Goal: Task Accomplishment & Management: Use online tool/utility

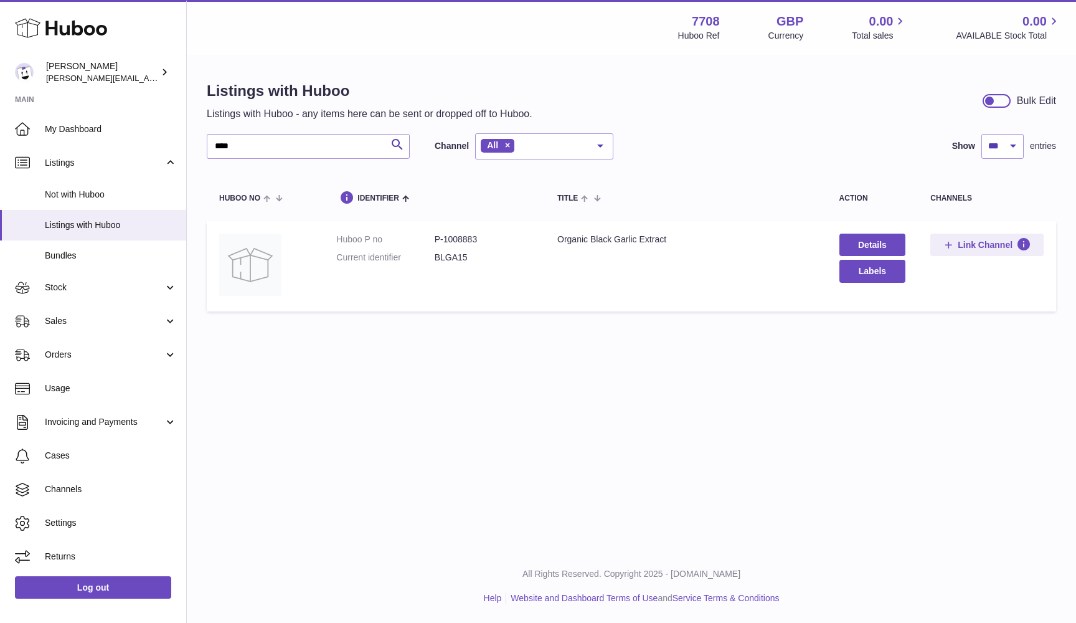
select select "***"
click at [77, 315] on span "Sales" at bounding box center [104, 321] width 119 height 12
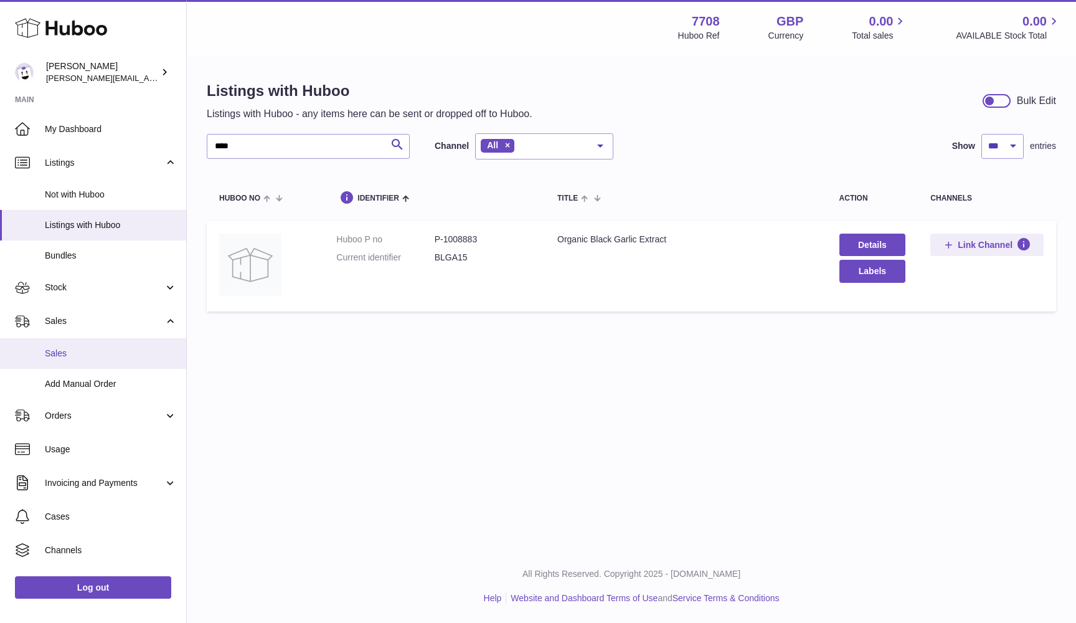
click at [65, 354] on span "Sales" at bounding box center [111, 354] width 132 height 12
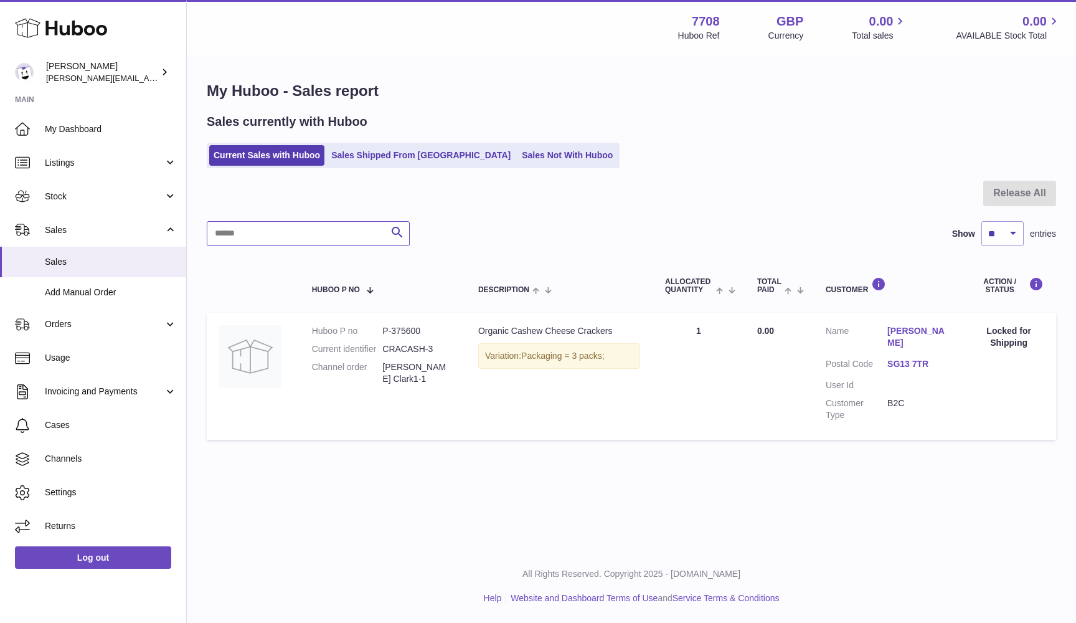
click at [247, 236] on input "text" at bounding box center [308, 233] width 203 height 25
click at [78, 299] on link "Add Manual Order" at bounding box center [93, 292] width 186 height 31
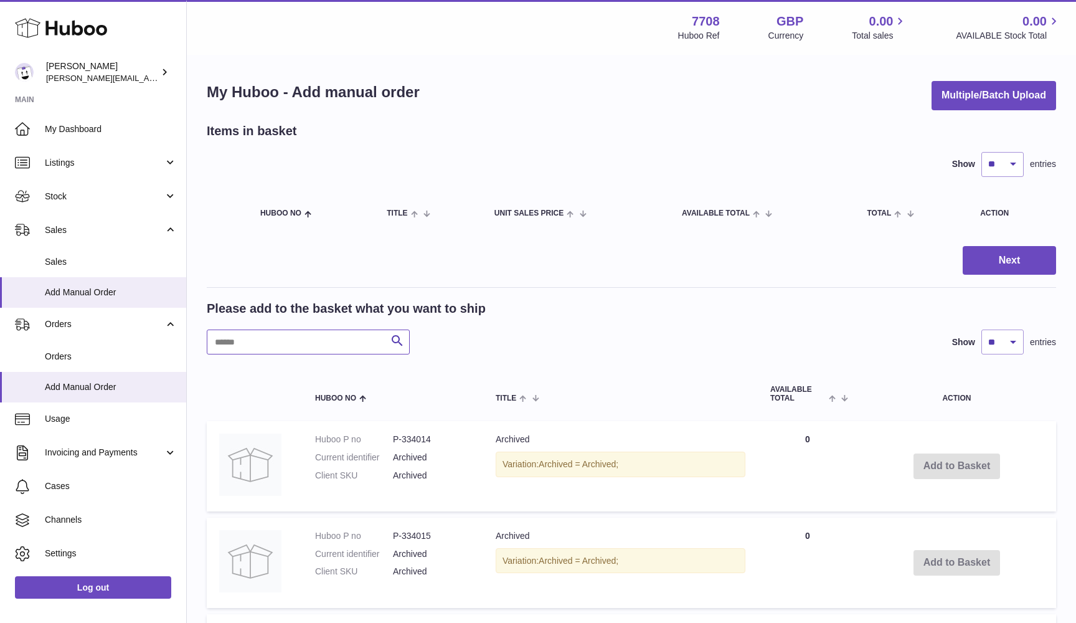
click at [249, 341] on input "text" at bounding box center [308, 342] width 203 height 25
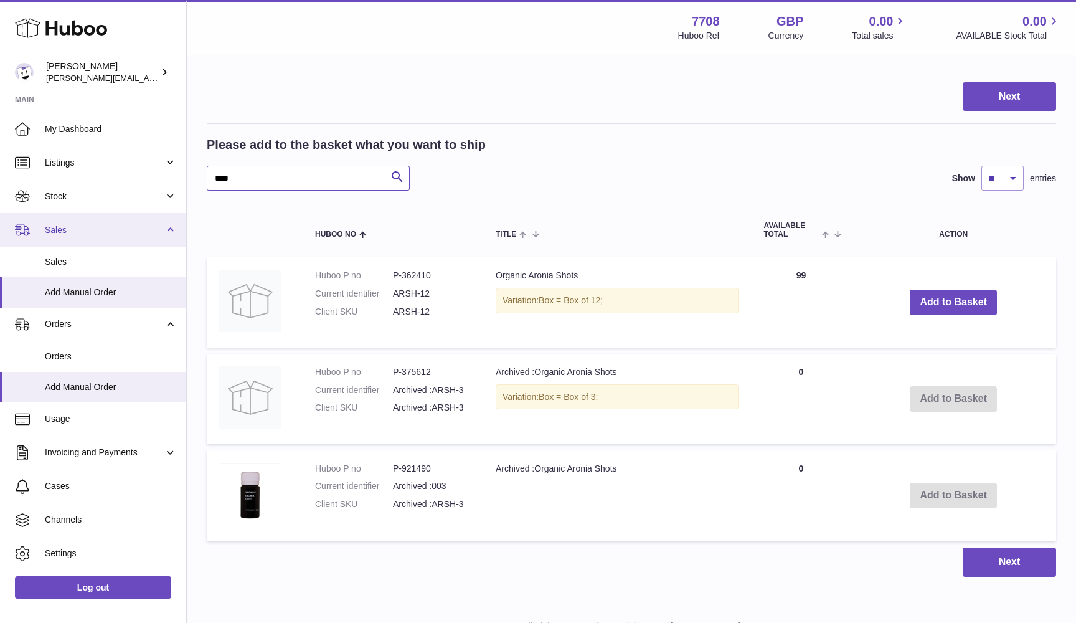
scroll to position [157, 0]
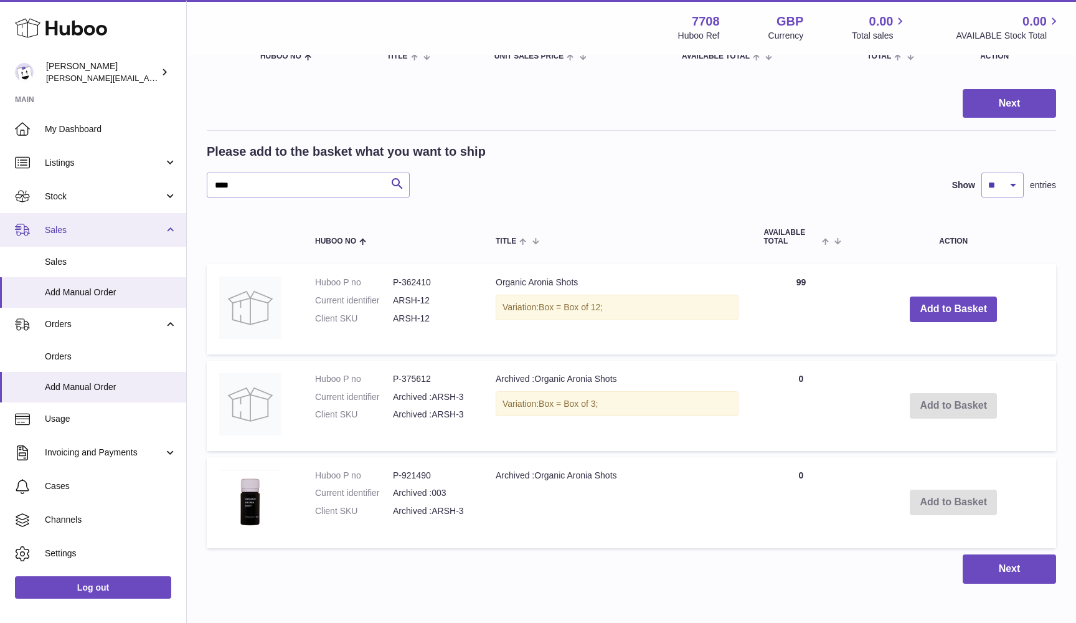
click at [107, 232] on span "Sales" at bounding box center [104, 230] width 119 height 12
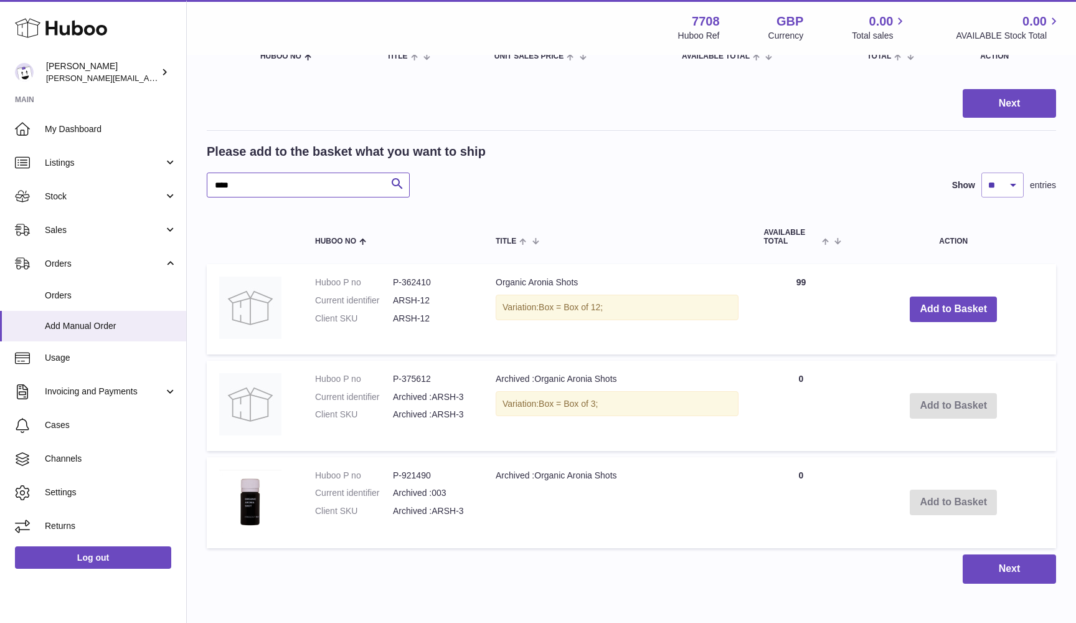
click at [286, 190] on input "****" at bounding box center [308, 185] width 203 height 25
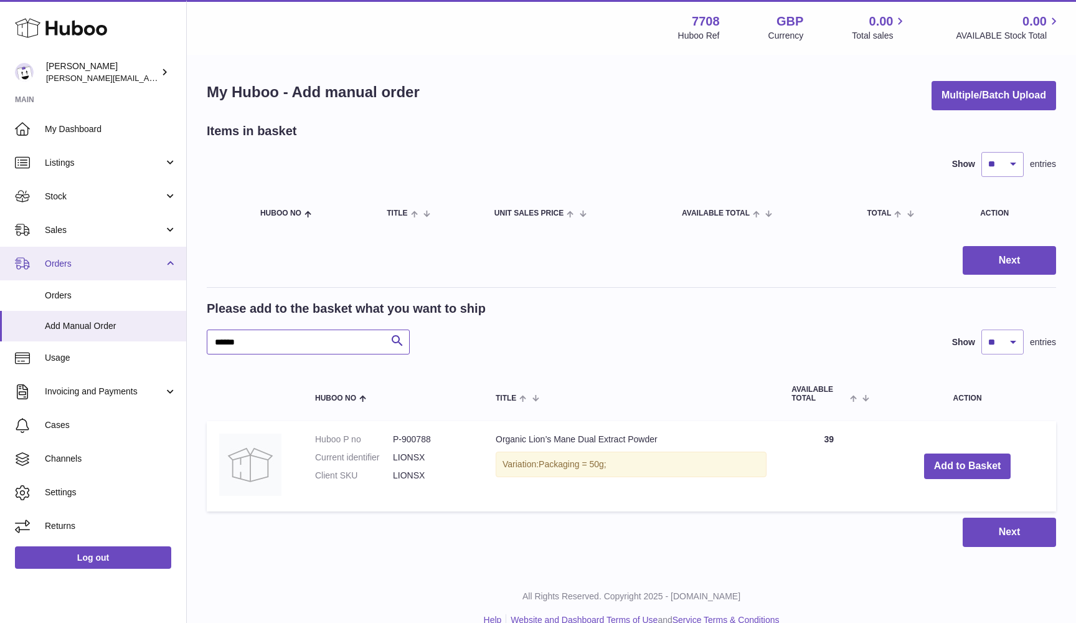
type input "******"
click at [72, 260] on span "Orders" at bounding box center [104, 264] width 119 height 12
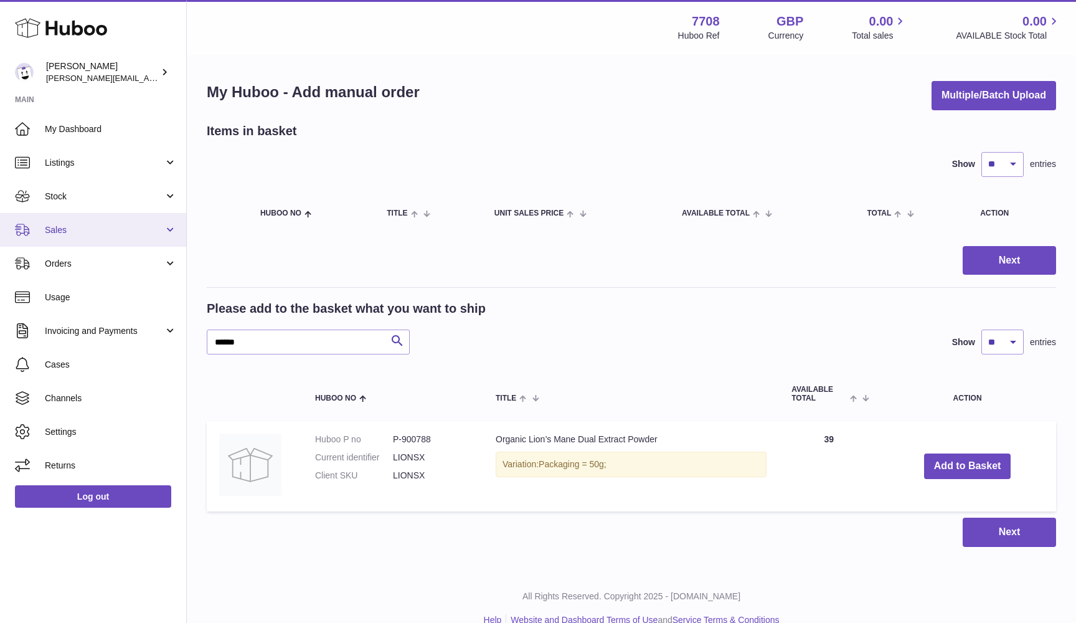
click at [71, 244] on link "Sales" at bounding box center [93, 230] width 186 height 34
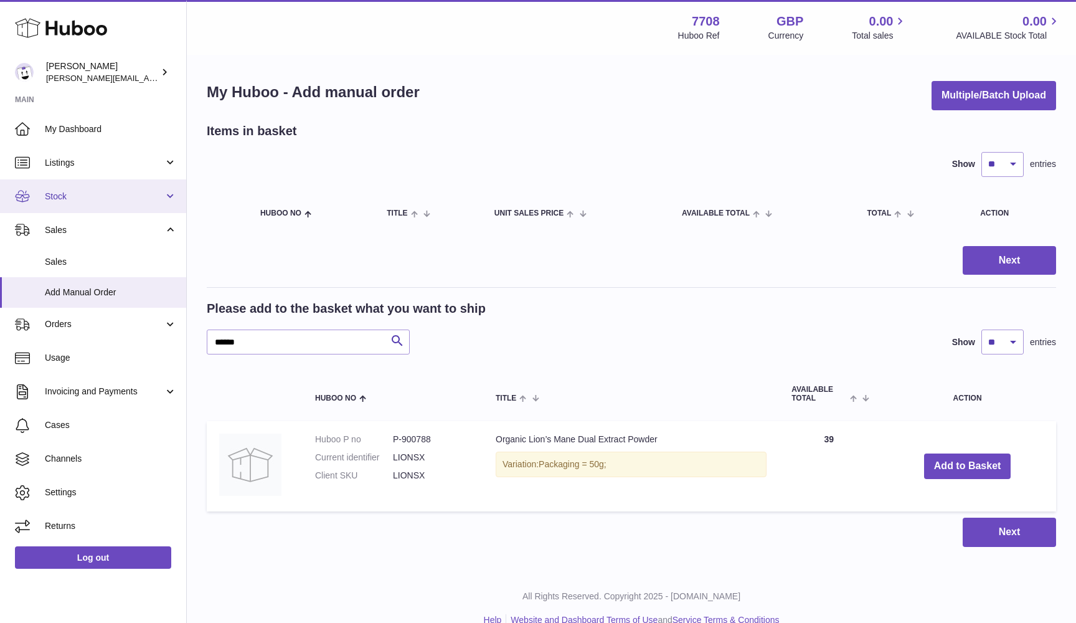
click at [93, 188] on link "Stock" at bounding box center [93, 196] width 186 height 34
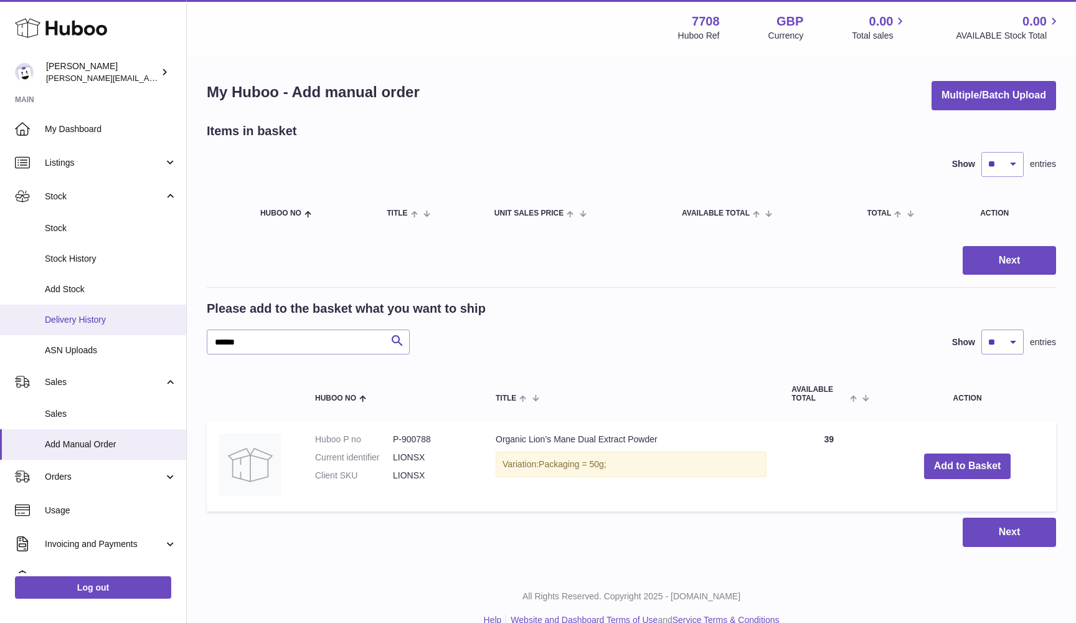
click at [78, 318] on span "Delivery History" at bounding box center [111, 320] width 132 height 12
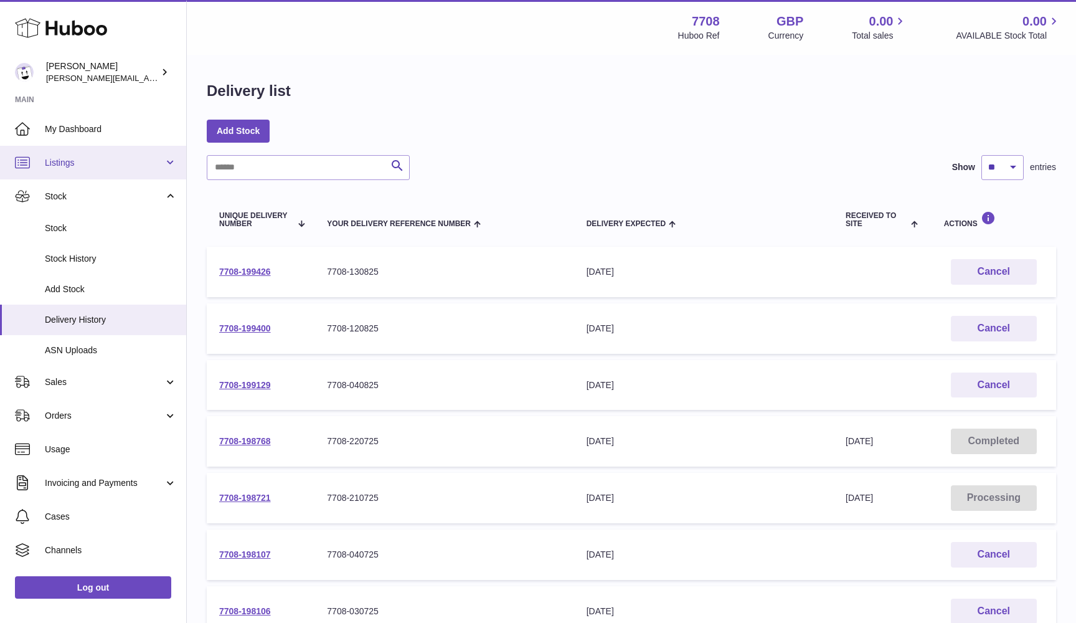
click at [80, 164] on span "Listings" at bounding box center [104, 163] width 119 height 12
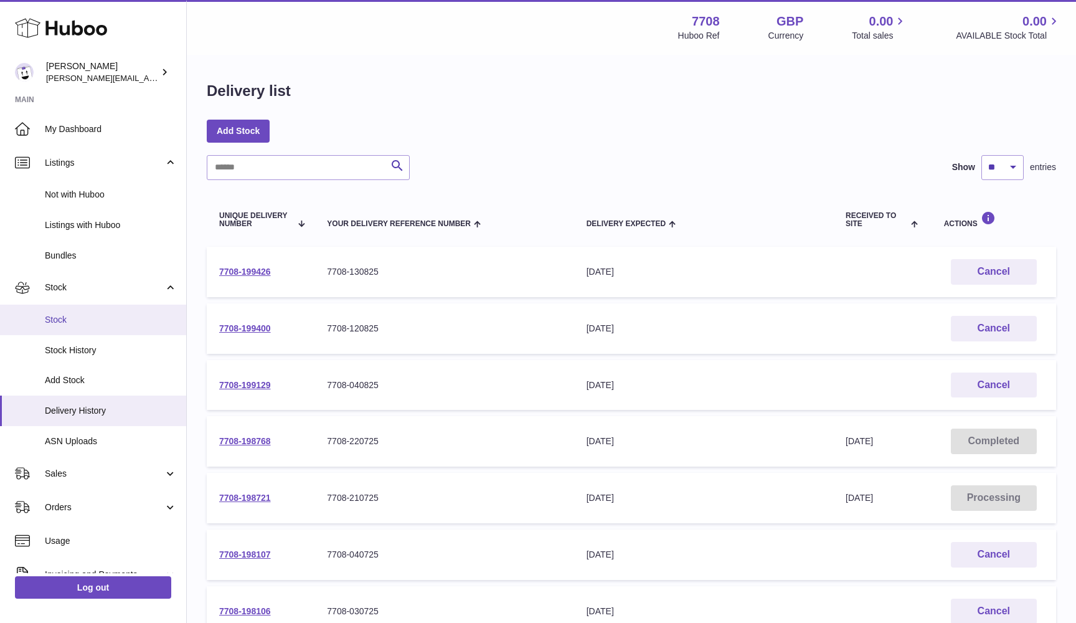
click at [90, 314] on span "Stock" at bounding box center [111, 320] width 132 height 12
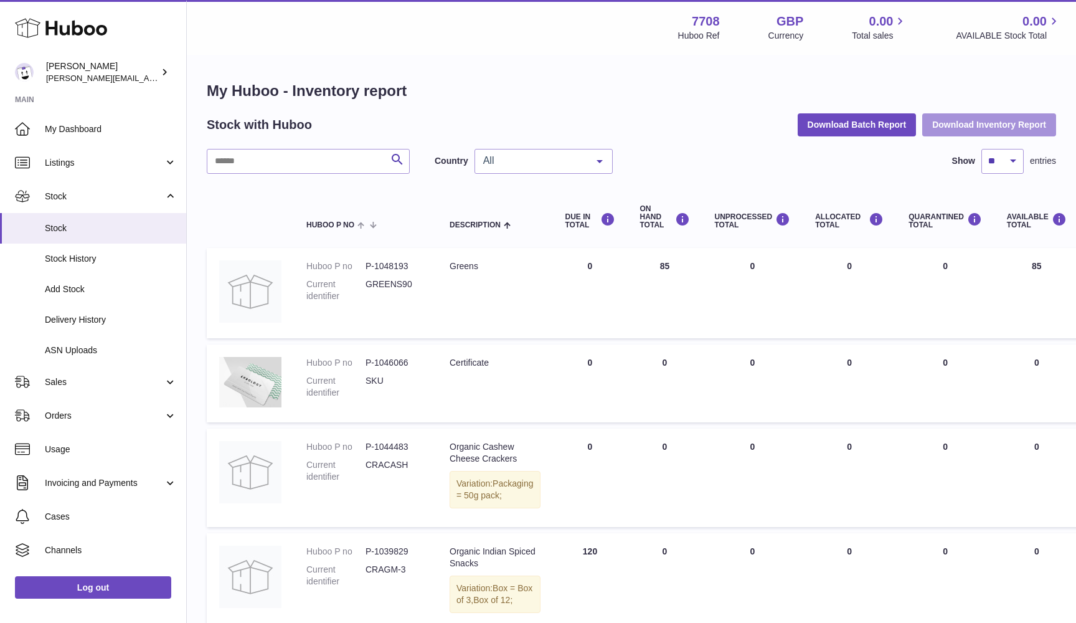
click at [967, 129] on button "Download Inventory Report" at bounding box center [990, 124] width 134 height 22
